Goal: Navigation & Orientation: Go to known website

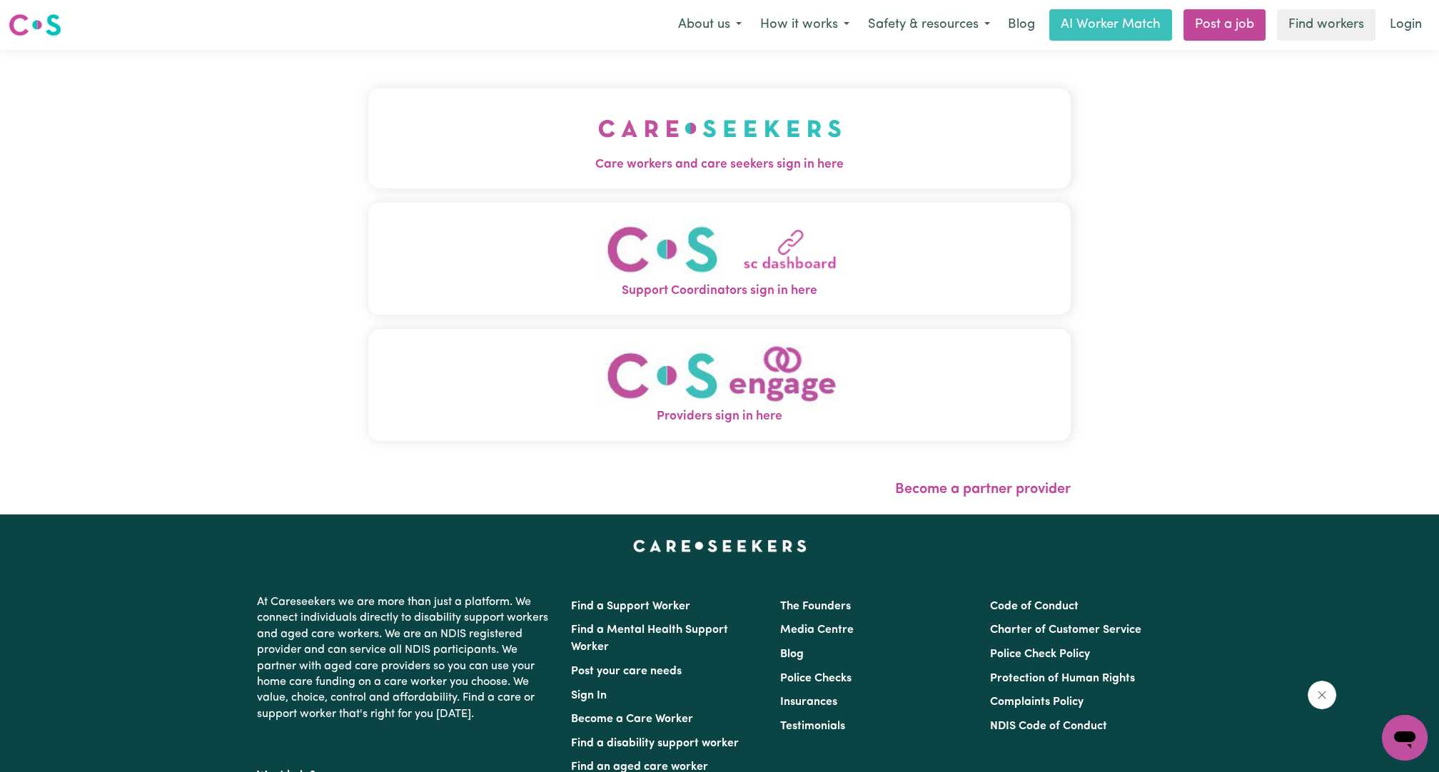
click at [1431, 24] on div "Menu About us How it works Safety & resources Blog AI Worker Match Post a job F…" at bounding box center [719, 25] width 1439 height 33
click at [1420, 24] on link "Login" at bounding box center [1405, 24] width 49 height 31
click at [1388, 31] on link "Login" at bounding box center [1405, 24] width 49 height 31
click at [1390, 33] on link "Login" at bounding box center [1405, 24] width 49 height 31
click at [778, 173] on span "Care workers and care seekers sign in here" at bounding box center [719, 164] width 702 height 19
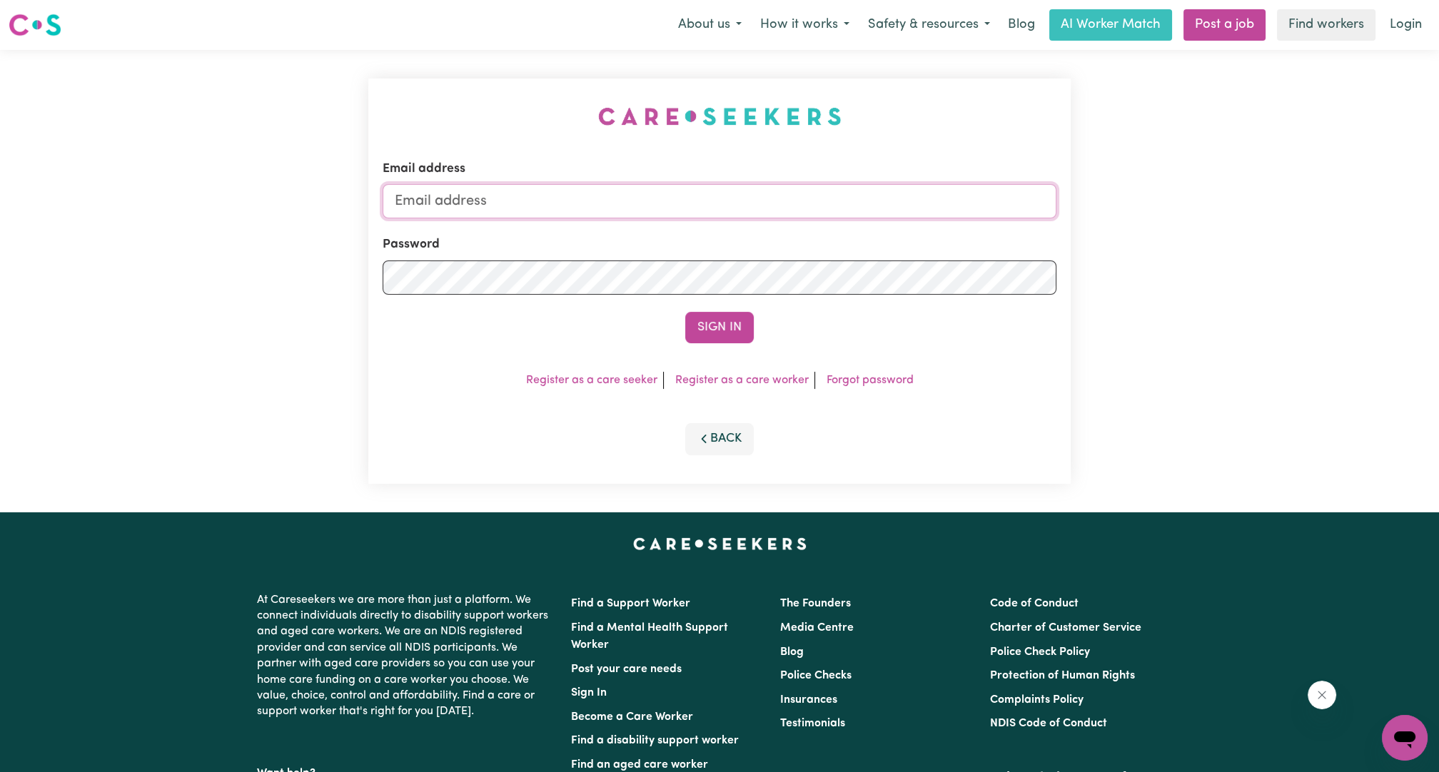
click at [775, 193] on input "Email address" at bounding box center [720, 201] width 674 height 34
drag, startPoint x: 775, startPoint y: 193, endPoint x: 773, endPoint y: 201, distance: 8.8
click at [775, 193] on input "Email address" at bounding box center [720, 201] width 674 height 34
drag, startPoint x: 469, startPoint y: 193, endPoint x: 810, endPoint y: 216, distance: 342.0
click at [809, 217] on input "[EMAIL_ADDRESS][PERSON_NAME][DOMAIN_NAME]" at bounding box center [720, 201] width 674 height 34
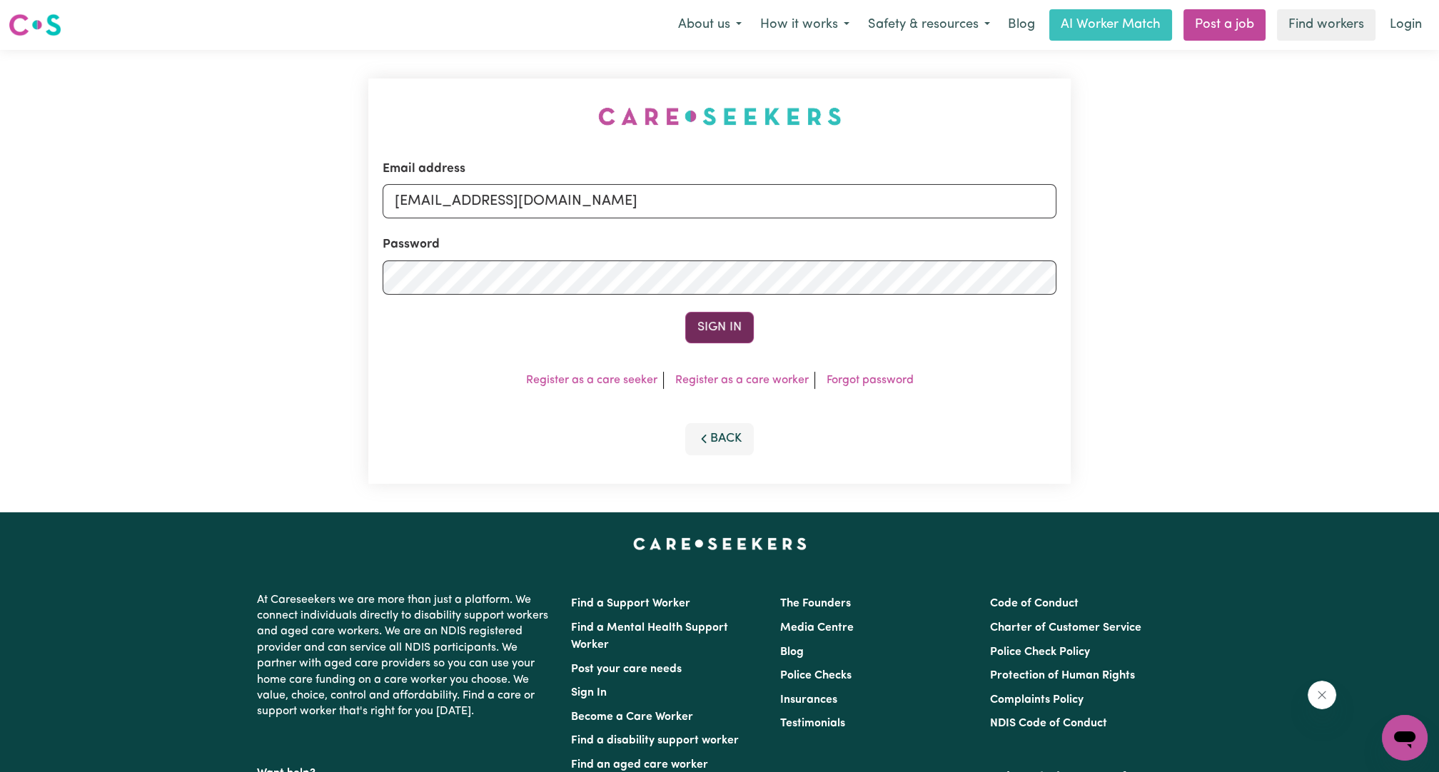
type input "[EMAIL_ADDRESS][DOMAIN_NAME]"
click at [720, 328] on button "Sign In" at bounding box center [719, 327] width 69 height 31
